Goal: Task Accomplishment & Management: Understand process/instructions

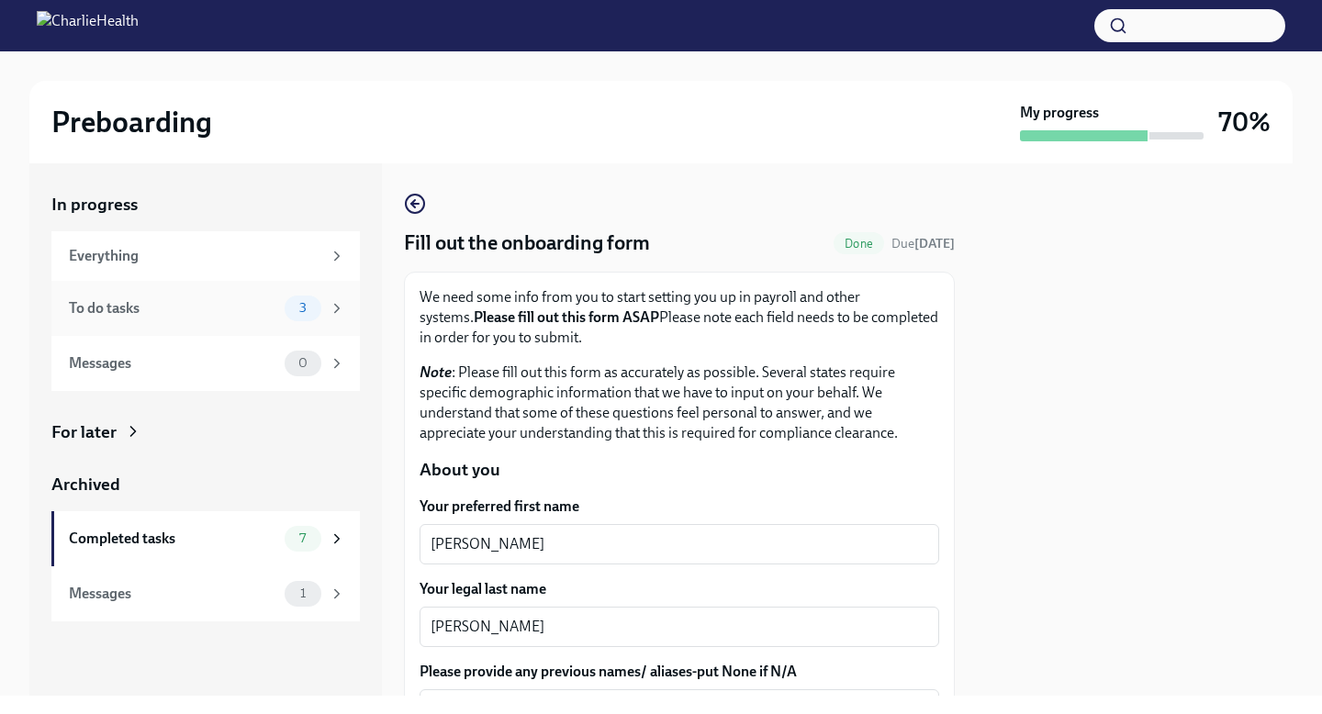
click at [202, 310] on div "To do tasks" at bounding box center [173, 308] width 208 height 20
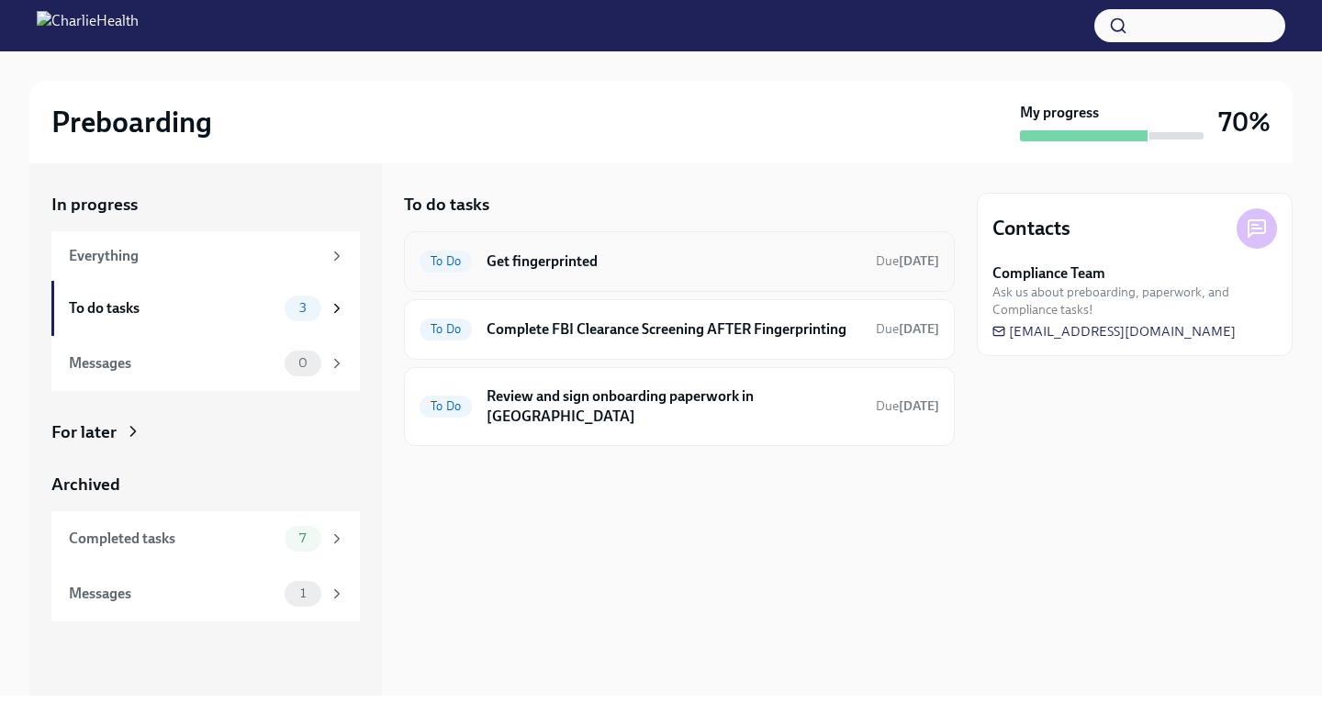
click at [621, 249] on div "To Do Get fingerprinted Due [DATE]" at bounding box center [680, 261] width 520 height 29
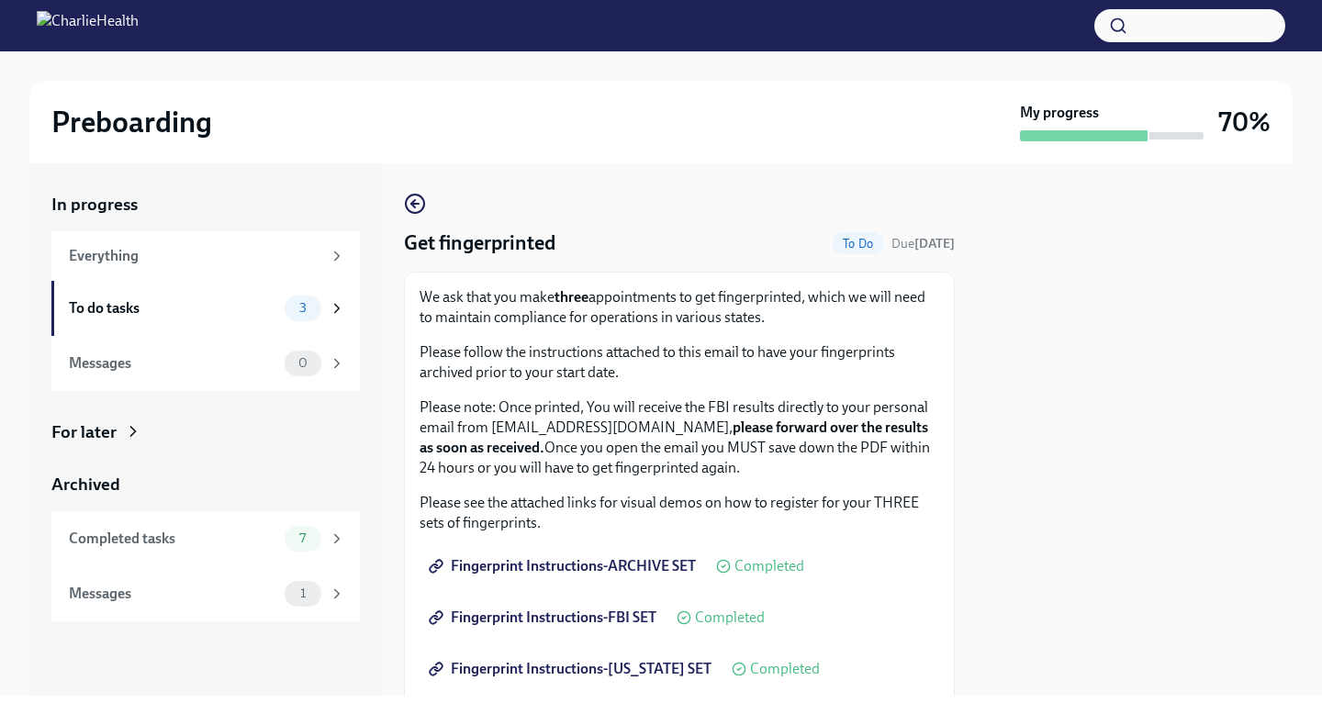
scroll to position [418, 0]
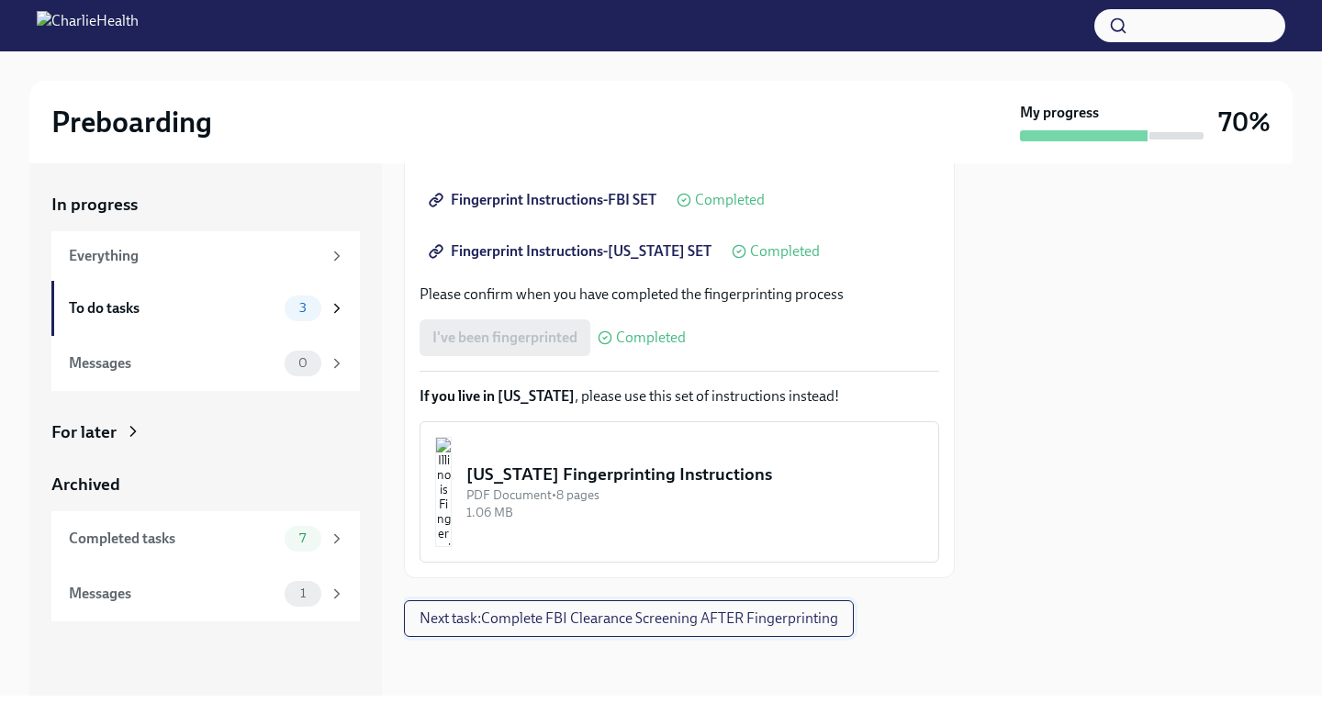
click at [609, 619] on span "Next task : Complete FBI Clearance Screening AFTER Fingerprinting" at bounding box center [629, 619] width 419 height 18
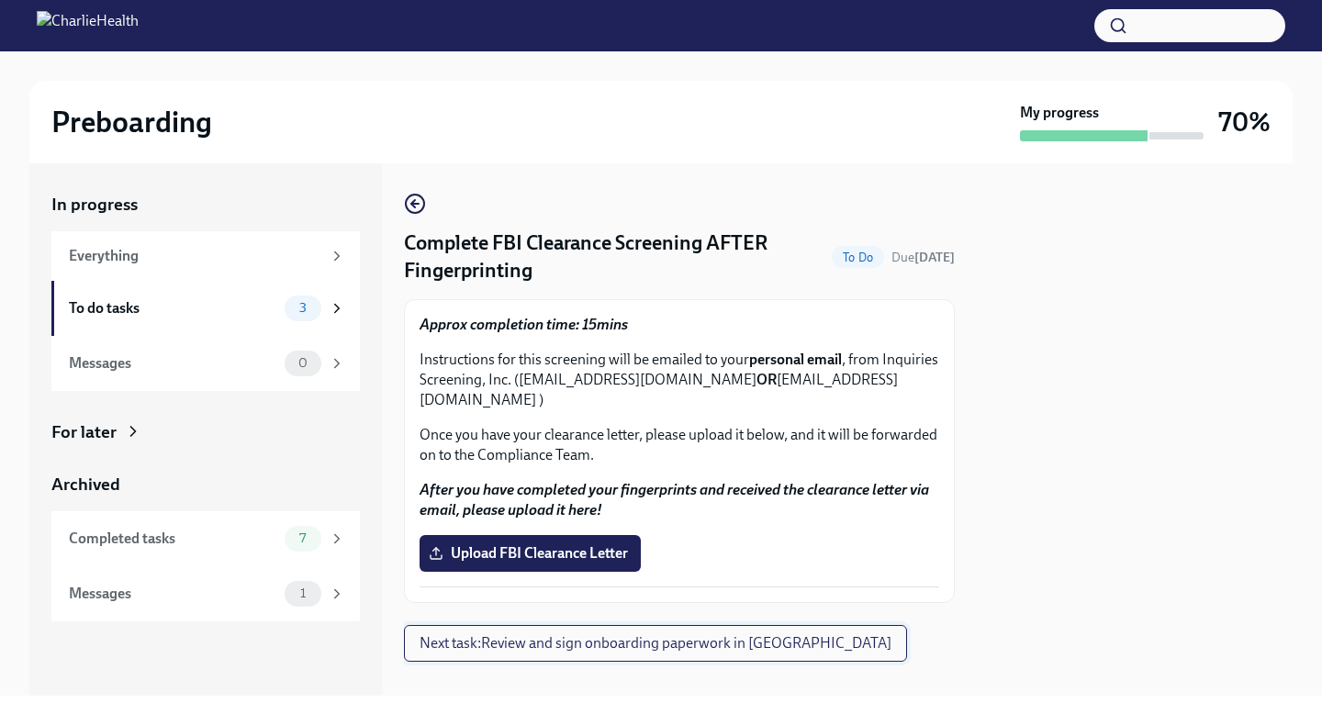
click at [561, 654] on button "Next task : Review and sign onboarding paperwork in [GEOGRAPHIC_DATA]" at bounding box center [655, 643] width 503 height 37
